Goal: Use online tool/utility: Use online tool/utility

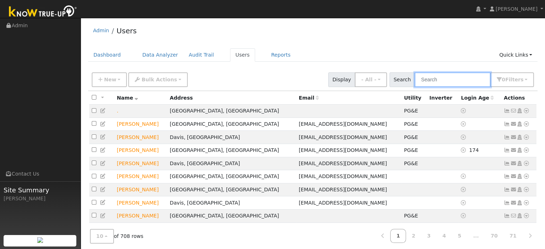
click at [448, 80] on input "text" at bounding box center [452, 79] width 76 height 15
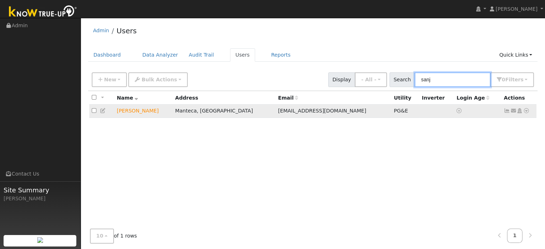
type input "sanj"
click at [526, 110] on icon at bounding box center [526, 110] width 6 height 5
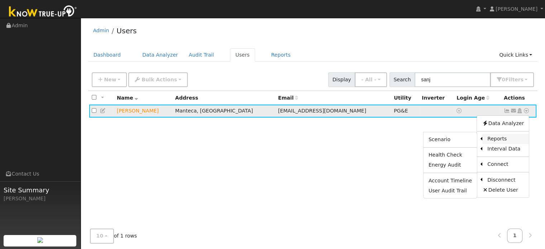
click at [497, 142] on link "Reports" at bounding box center [505, 139] width 47 height 10
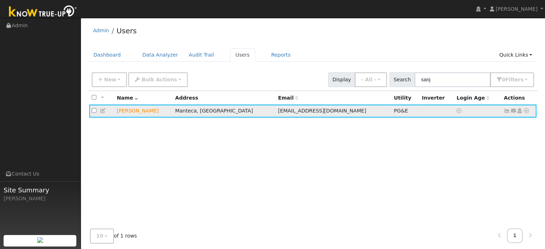
click at [524, 112] on icon at bounding box center [526, 110] width 6 height 5
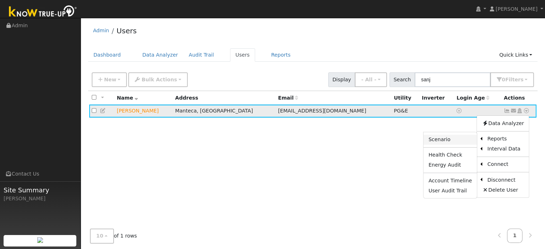
click at [451, 141] on link "Scenario" at bounding box center [449, 140] width 53 height 10
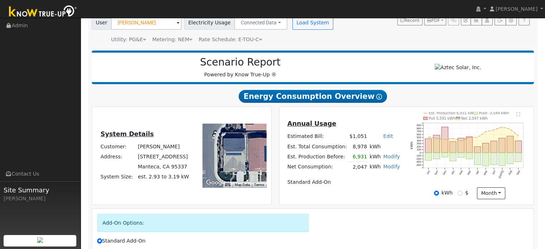
scroll to position [57, 0]
click at [473, 163] on icon "Est. Production 6,931 kWh Push -3,544 kWh Pull 5,591 kWh Net 2,047 kWh Oct Nov …" at bounding box center [469, 149] width 118 height 77
click at [478, 164] on rect "onclick=""" at bounding box center [477, 158] width 6 height 12
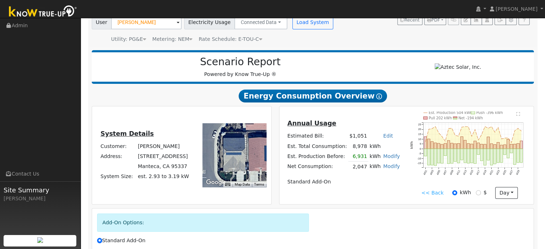
click at [430, 197] on link "<< Back" at bounding box center [432, 193] width 22 height 8
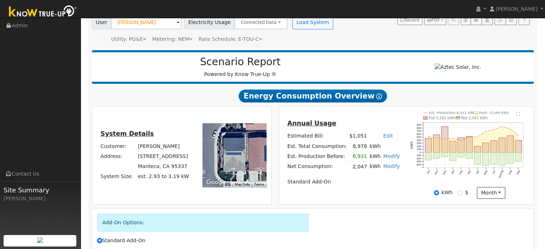
click at [483, 164] on rect "onclick=""" at bounding box center [485, 158] width 6 height 13
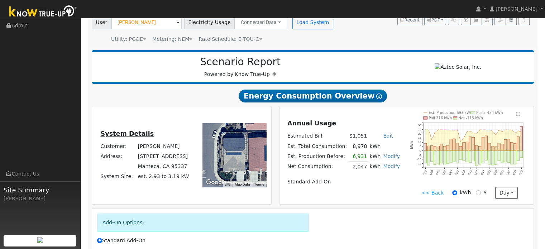
click at [479, 164] on rect "onclick=""" at bounding box center [479, 158] width 3 height 14
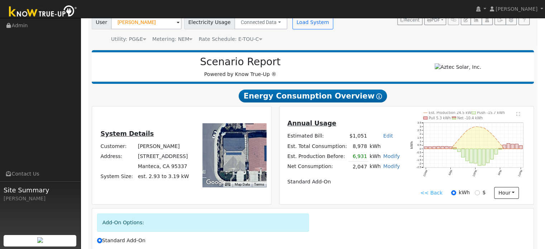
click at [10, 39] on ul "Navigation Admin Links Contact Us Site Summary [PERSON_NAME]" at bounding box center [40, 142] width 81 height 249
click at [430, 197] on link "<< Back" at bounding box center [431, 193] width 22 height 8
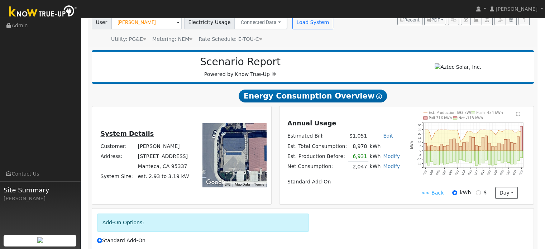
click at [429, 197] on link "<< Back" at bounding box center [432, 193] width 22 height 8
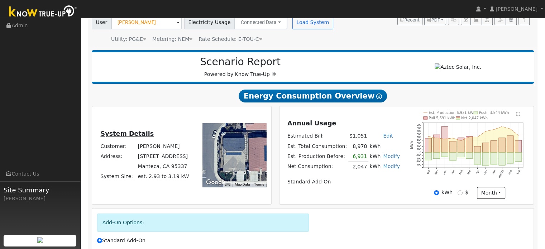
click at [442, 156] on rect "onclick=""" at bounding box center [444, 154] width 6 height 4
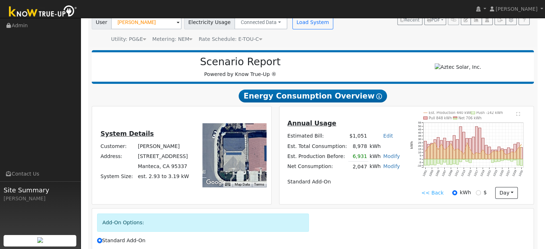
click at [427, 194] on link "<< Back" at bounding box center [432, 193] width 22 height 8
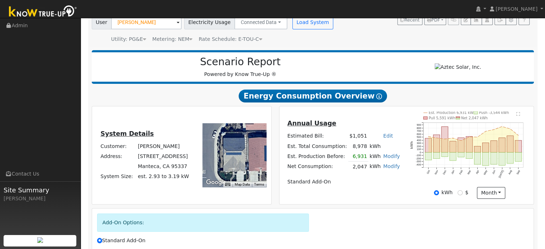
click at [501, 163] on rect "onclick=""" at bounding box center [501, 158] width 6 height 13
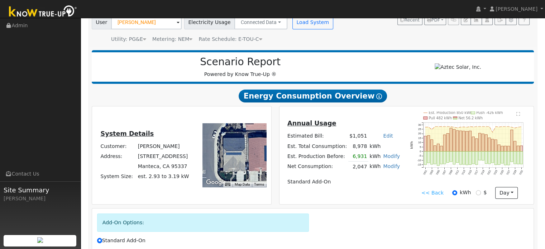
drag, startPoint x: 9, startPoint y: 36, endPoint x: 0, endPoint y: 34, distance: 8.8
click at [0, 34] on ul "Navigation Admin Links Contact Us Site Summary [PERSON_NAME]" at bounding box center [40, 142] width 81 height 249
click at [518, 175] on icon "Est. Production 850 kWh Push -426 kWh Pull 482 kWh Net 56.2 kWh 7/01 7/03 7/05 …" at bounding box center [469, 149] width 118 height 77
click at [418, 135] on text "20" at bounding box center [419, 133] width 3 height 3
click at [458, 161] on rect "onclick=""" at bounding box center [457, 156] width 3 height 11
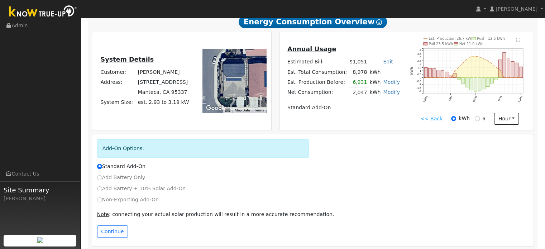
scroll to position [138, 0]
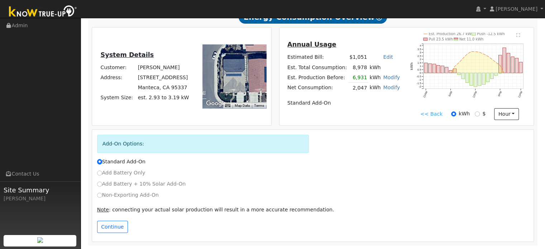
click at [100, 198] on label "Non-Exporting Add-On" at bounding box center [128, 195] width 62 height 8
click at [100, 198] on input "Non-Exporting Add-On" at bounding box center [99, 195] width 5 height 5
radio input "true"
radio input "false"
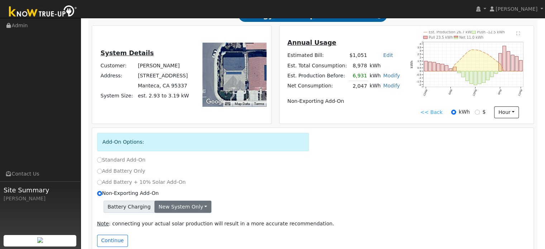
click at [187, 213] on button "New system only" at bounding box center [182, 207] width 57 height 12
click at [166, 223] on link "New system only" at bounding box center [181, 221] width 53 height 10
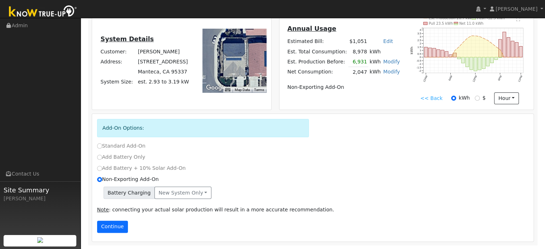
click at [108, 231] on button "Continue" at bounding box center [112, 227] width 31 height 12
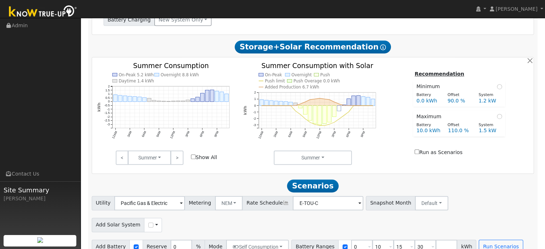
scroll to position [339, 0]
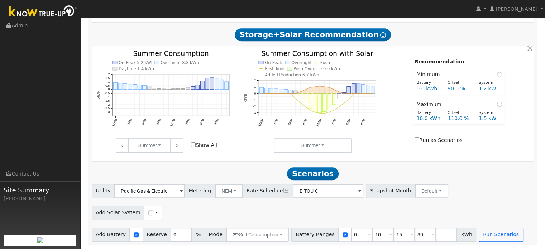
click at [144, 213] on div "Use CSV Data" at bounding box center [153, 213] width 18 height 14
click at [148, 213] on input "checkbox" at bounding box center [150, 212] width 5 height 5
checkbox input "true"
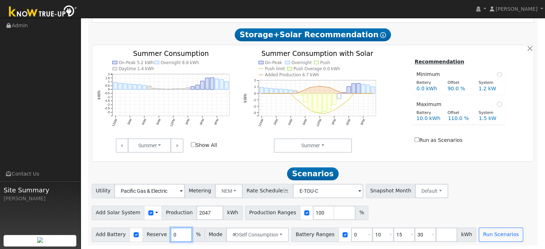
click at [183, 230] on input "0" at bounding box center [180, 234] width 21 height 14
click at [334, 212] on input "number" at bounding box center [344, 213] width 21 height 14
type input "150"
click at [414, 235] on input "30" at bounding box center [424, 234] width 21 height 14
type input "3"
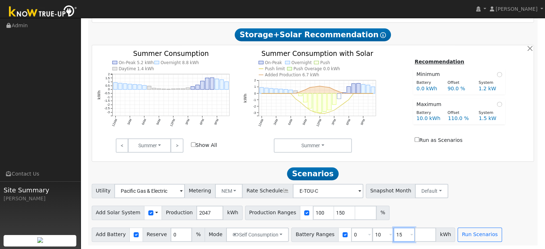
click at [393, 233] on input "15" at bounding box center [403, 234] width 21 height 14
type input "1"
click at [372, 232] on input "10" at bounding box center [382, 234] width 21 height 14
type input "1"
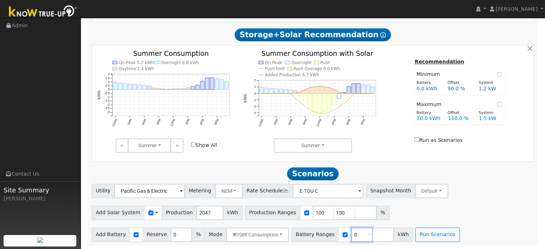
click at [351, 233] on input "0" at bounding box center [361, 234] width 21 height 14
type input "0"
type input "5"
click at [420, 241] on button "Run Scenarios" at bounding box center [437, 234] width 44 height 14
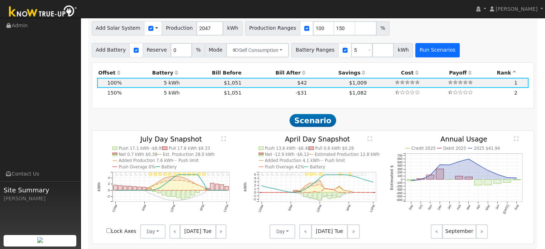
scroll to position [542, 0]
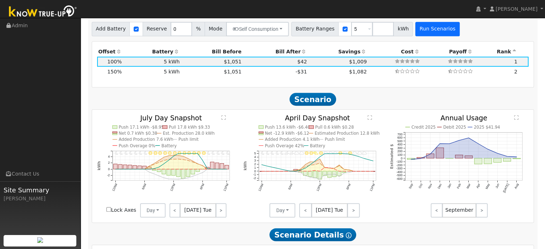
click at [300, 215] on link "<" at bounding box center [305, 210] width 13 height 14
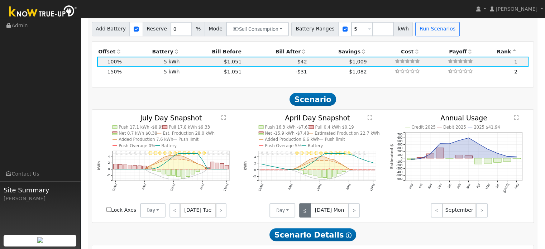
click at [303, 213] on link "<" at bounding box center [304, 210] width 11 height 14
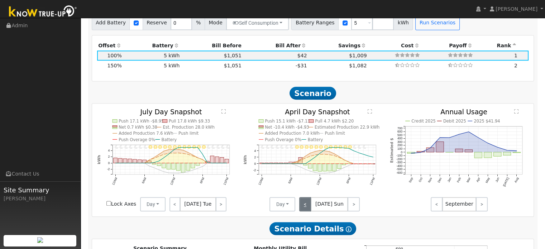
scroll to position [501, 0]
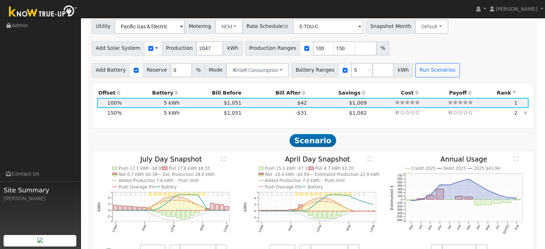
click at [98, 113] on td "150%" at bounding box center [110, 113] width 26 height 10
type input "2.0"
type input "$7,163"
type input "$3,949"
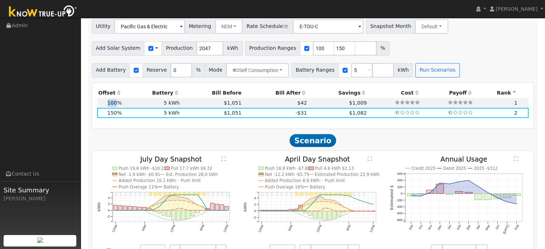
click at [93, 102] on div "Production Offset Battery Reserve Mode ACC Push Incentive Bill Before Bill Afte…" at bounding box center [312, 105] width 439 height 35
click at [112, 105] on span "100%" at bounding box center [114, 103] width 14 height 6
type input "1.4"
type input "$4,776"
type input "$3,233"
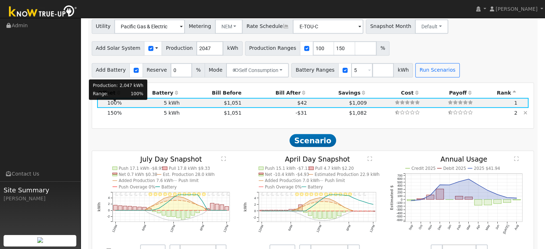
click at [110, 116] on span "150%" at bounding box center [114, 113] width 14 height 6
type input "2.0"
type input "$7,163"
type input "$3,949"
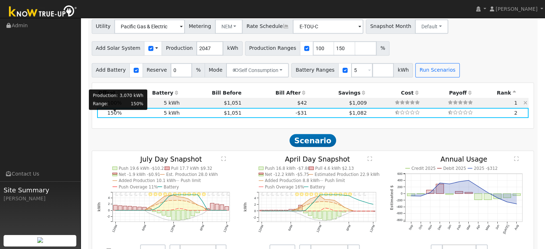
click at [224, 103] on span "$1,051" at bounding box center [233, 103] width 18 height 6
type input "1.4"
type input "$4,776"
type input "$3,233"
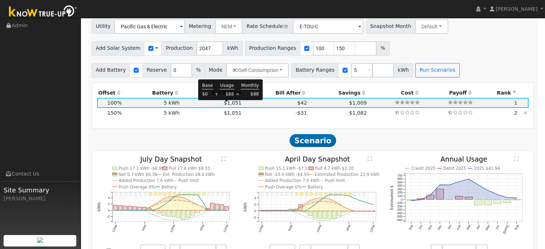
click at [267, 118] on td "-$31" at bounding box center [275, 113] width 66 height 10
type input "2.0"
type input "$7,163"
type input "$3,949"
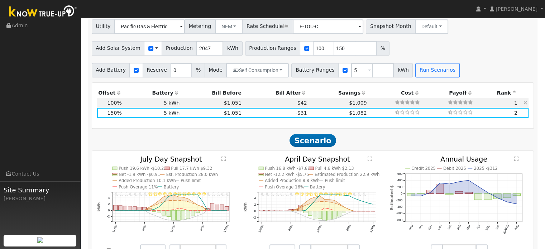
click at [297, 105] on span "$42" at bounding box center [302, 103] width 10 height 6
type input "1.4"
type input "$4,776"
type input "$3,233"
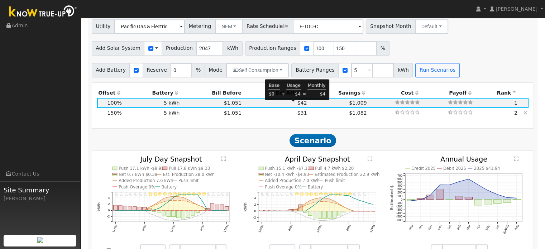
click at [295, 116] on span "-$31" at bounding box center [300, 113] width 11 height 6
type input "2.0"
type input "$7,163"
type input "$3,949"
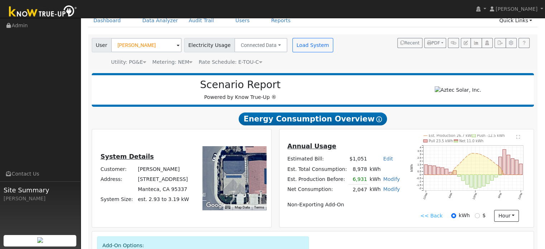
scroll to position [34, 0]
click at [439, 220] on link "<< Back" at bounding box center [431, 216] width 22 height 8
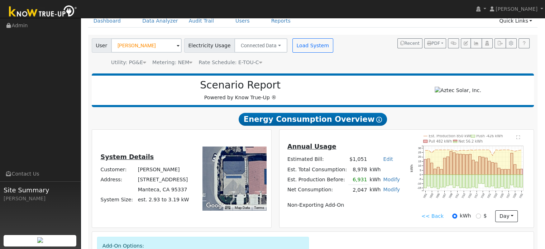
click at [433, 220] on link "<< Back" at bounding box center [432, 216] width 22 height 8
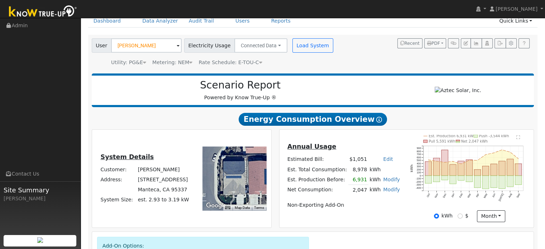
click at [428, 192] on line at bounding box center [428, 191] width 0 height 1
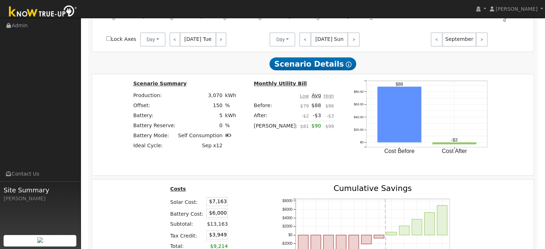
scroll to position [714, 0]
